Goal: Task Accomplishment & Management: Use online tool/utility

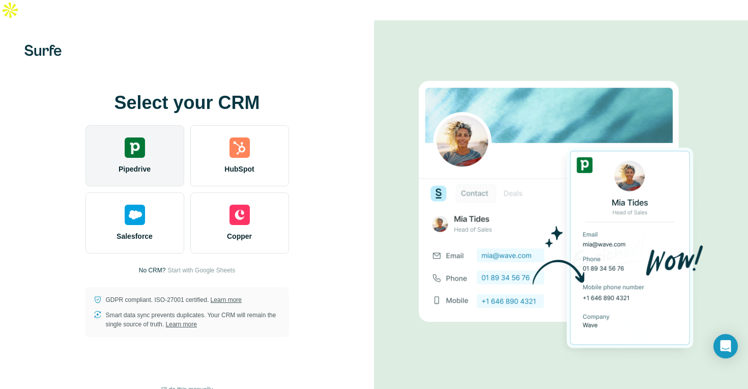
click at [145, 125] on div "Pipedrive" at bounding box center [134, 155] width 99 height 61
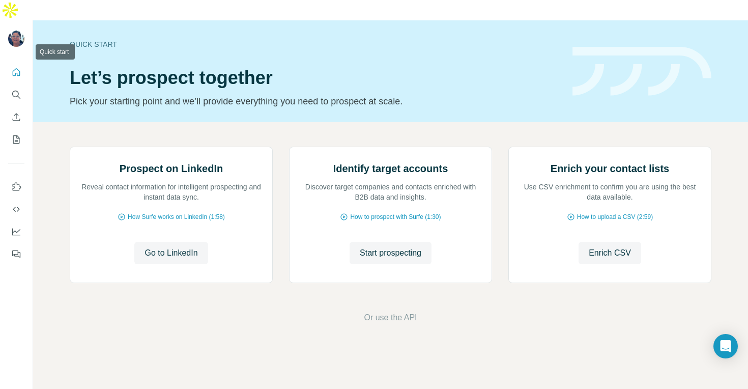
click at [17, 67] on icon "Quick start" at bounding box center [16, 72] width 10 height 10
